Goal: Find specific page/section: Find specific page/section

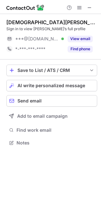
scroll to position [139, 101]
click at [91, 9] on span at bounding box center [89, 7] width 5 height 5
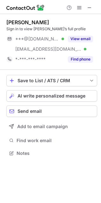
scroll to position [149, 101]
click at [91, 5] on span at bounding box center [89, 7] width 5 height 5
